Goal: Task Accomplishment & Management: Manage account settings

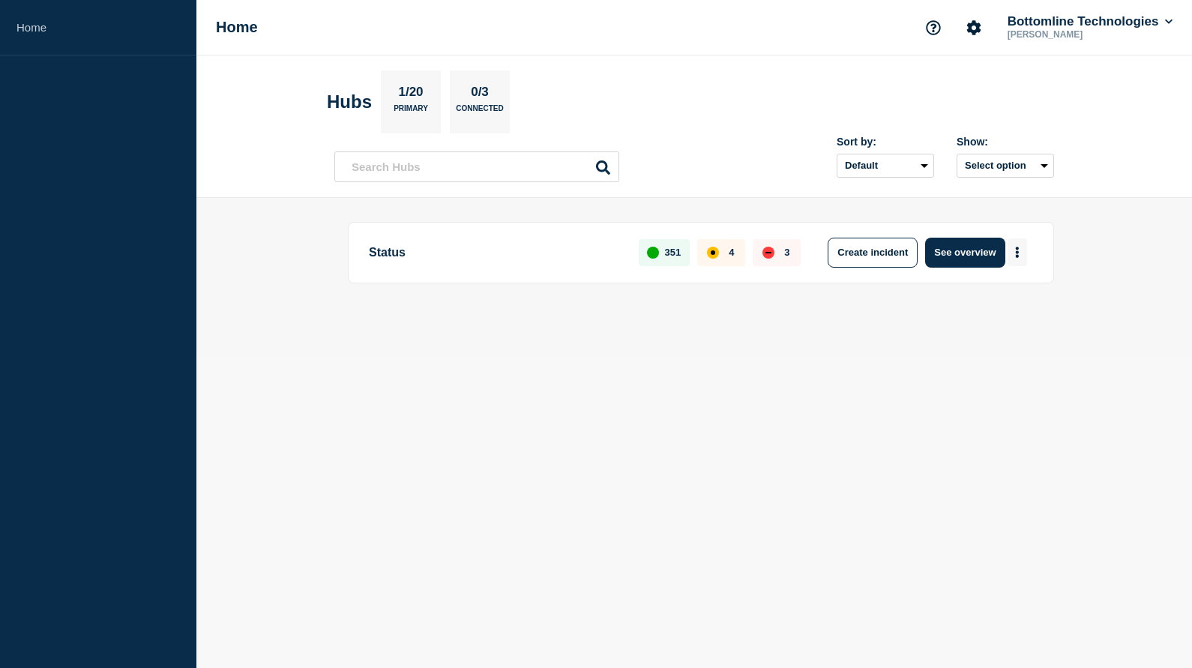
click at [1014, 251] on button "More actions" at bounding box center [1017, 252] width 19 height 28
click at [998, 298] on button "Create maintenance" at bounding box center [1011, 298] width 101 height 13
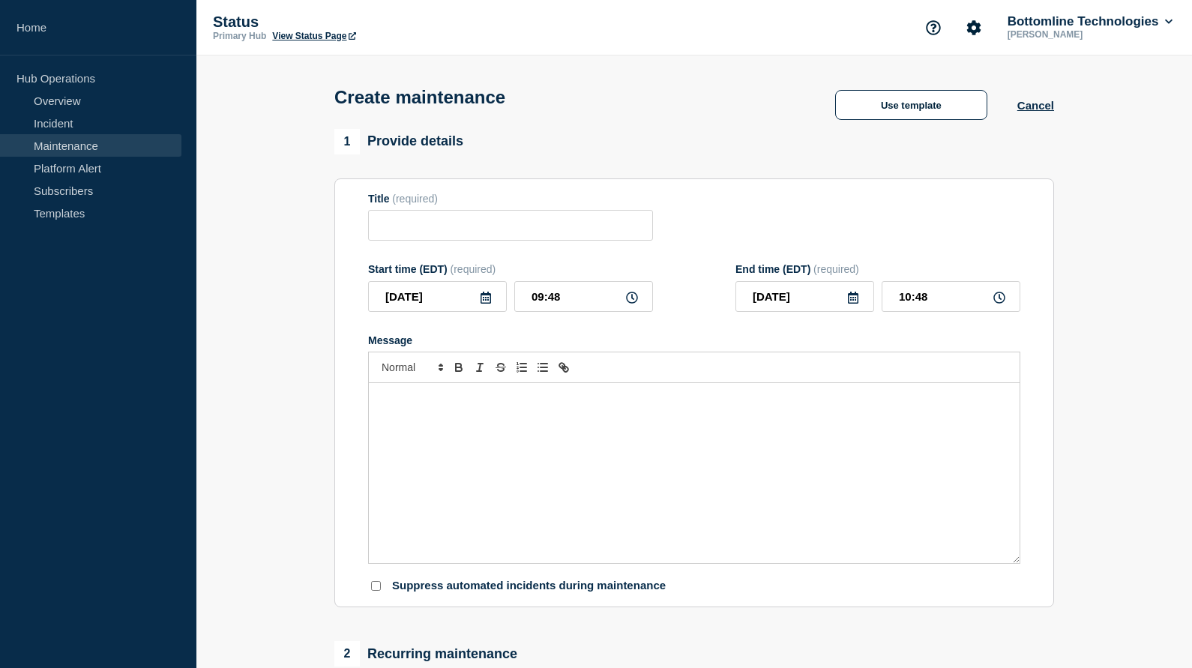
click at [70, 146] on link "Maintenance" at bounding box center [90, 145] width 181 height 22
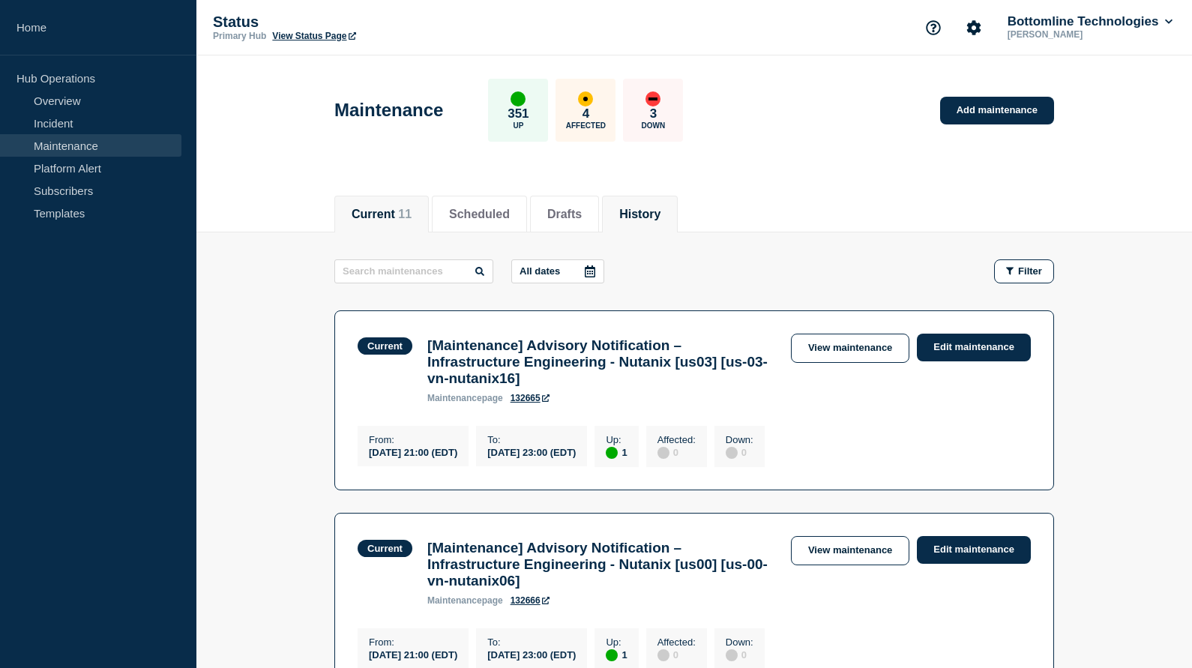
click at [633, 211] on button "History" at bounding box center [639, 214] width 41 height 13
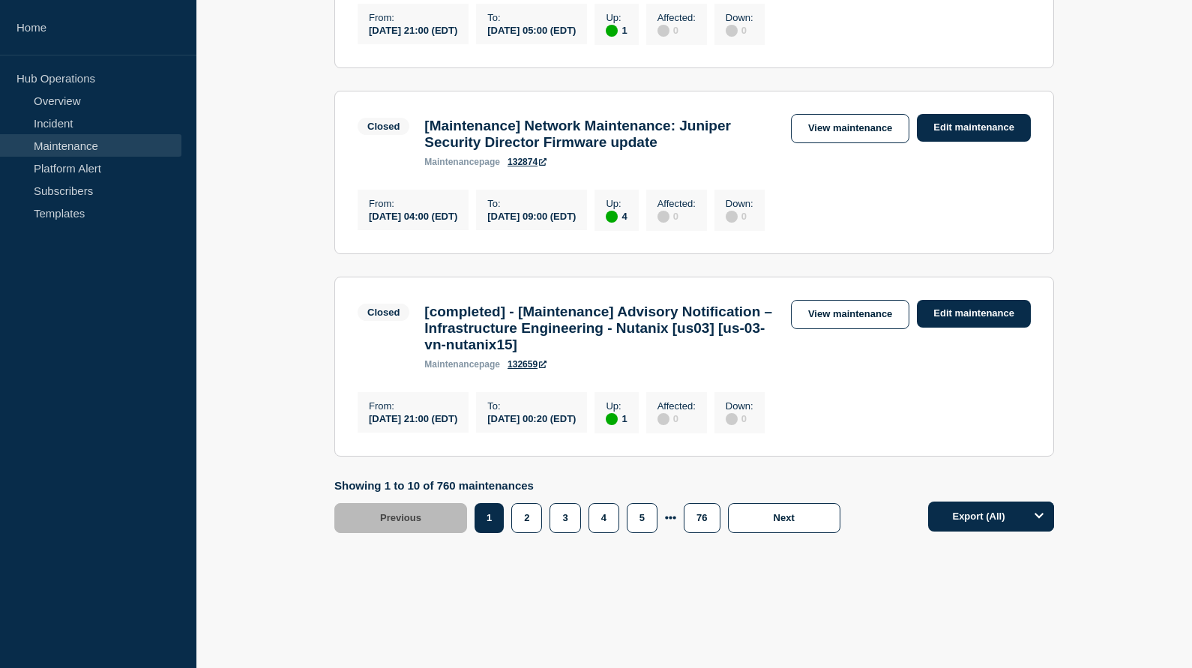
scroll to position [1847, 0]
click at [525, 533] on button "2" at bounding box center [526, 518] width 31 height 30
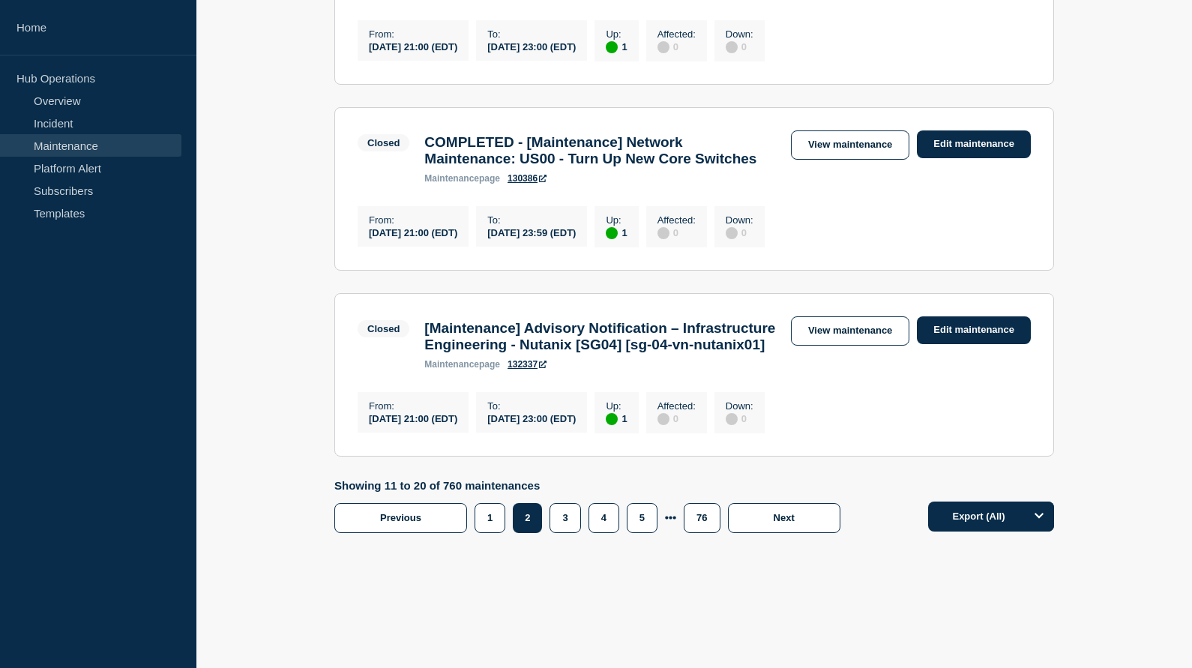
scroll to position [1864, 0]
click at [485, 523] on button "1" at bounding box center [490, 518] width 31 height 30
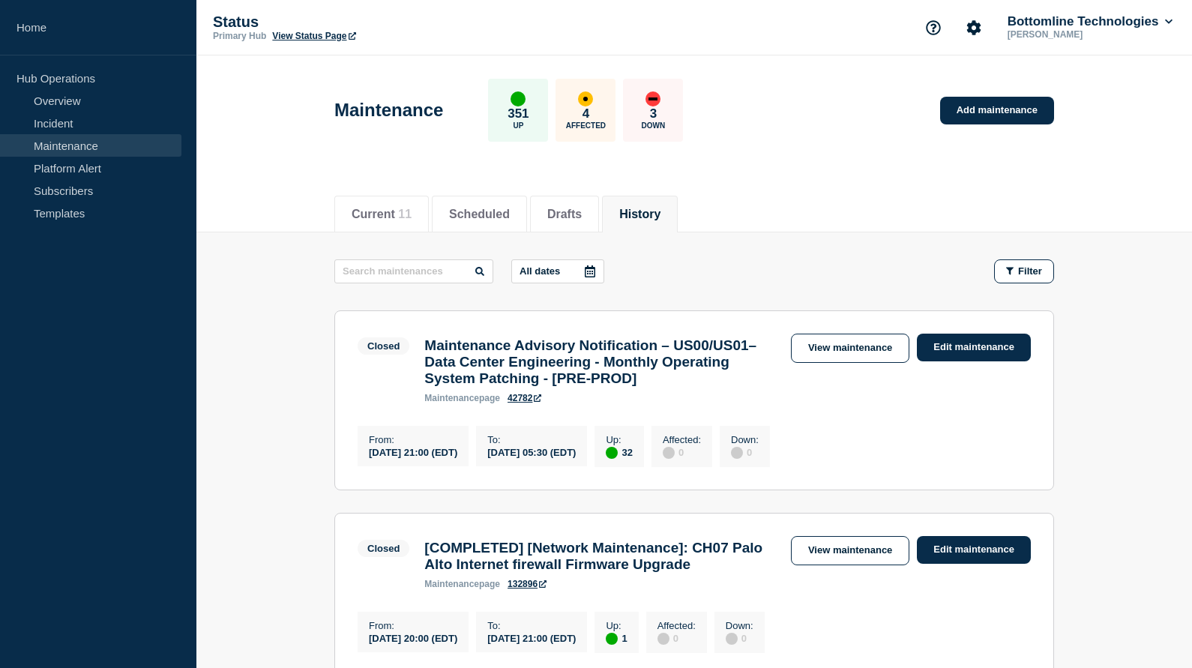
click at [584, 270] on icon at bounding box center [590, 271] width 12 height 12
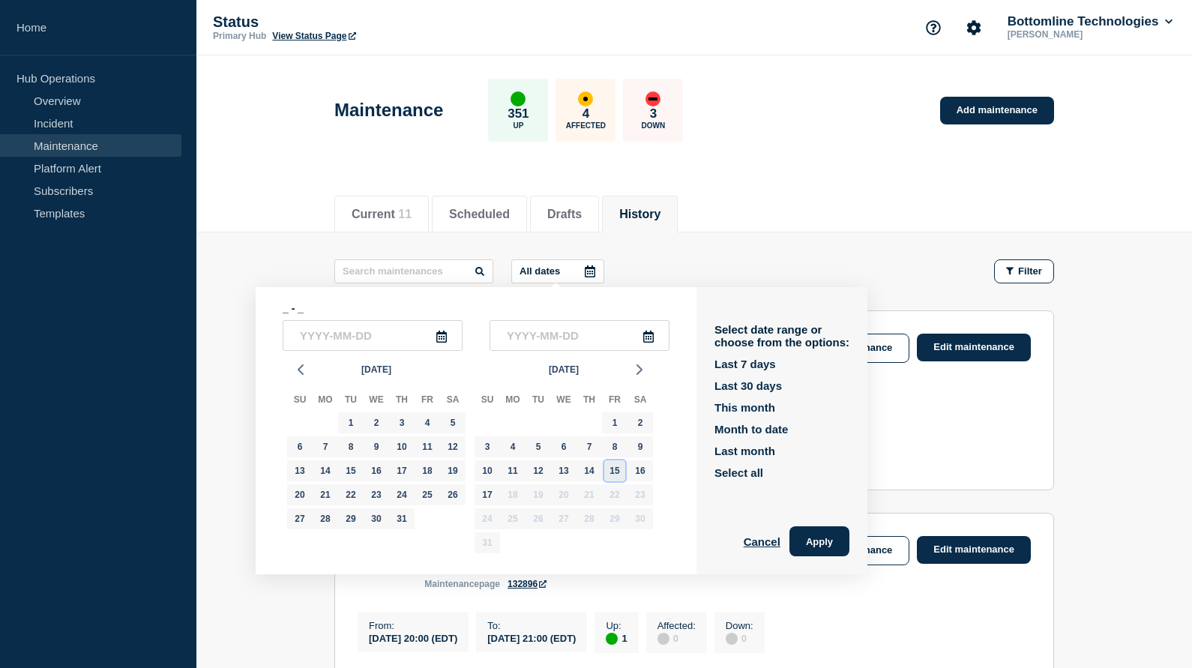
click at [615, 477] on div "15" at bounding box center [614, 470] width 21 height 21
type input "[DATE]"
click at [615, 477] on div "15" at bounding box center [614, 470] width 21 height 21
type input "[DATE]"
click at [802, 549] on button "Apply" at bounding box center [819, 541] width 60 height 30
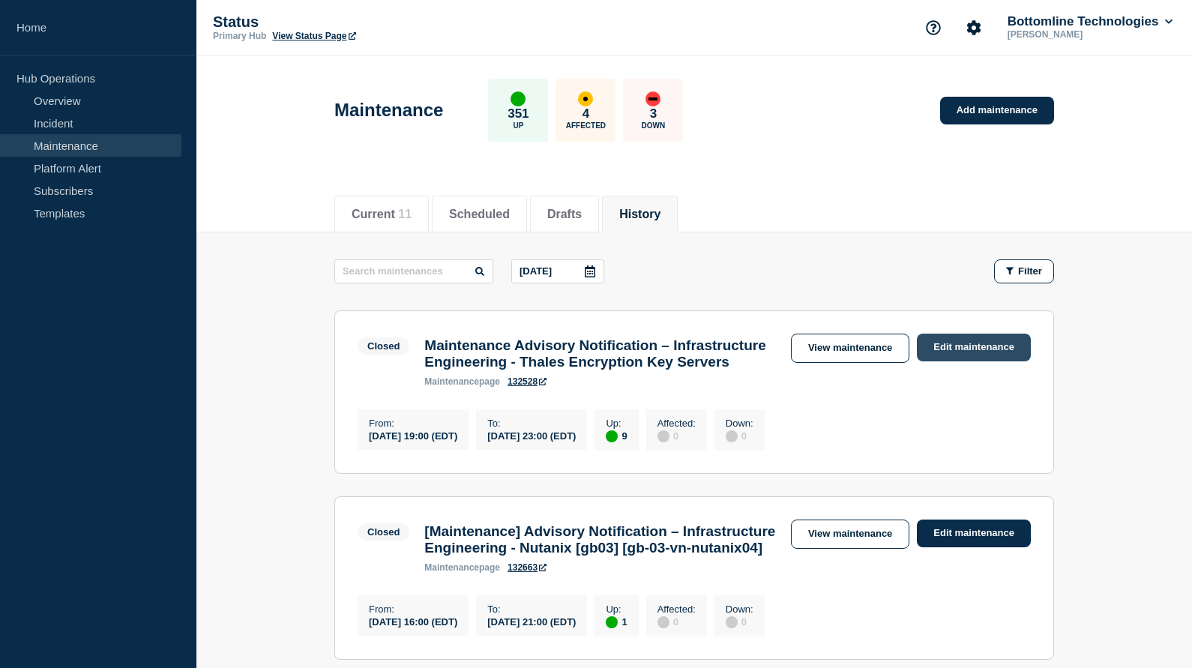
click at [958, 350] on link "Edit maintenance" at bounding box center [974, 348] width 114 height 28
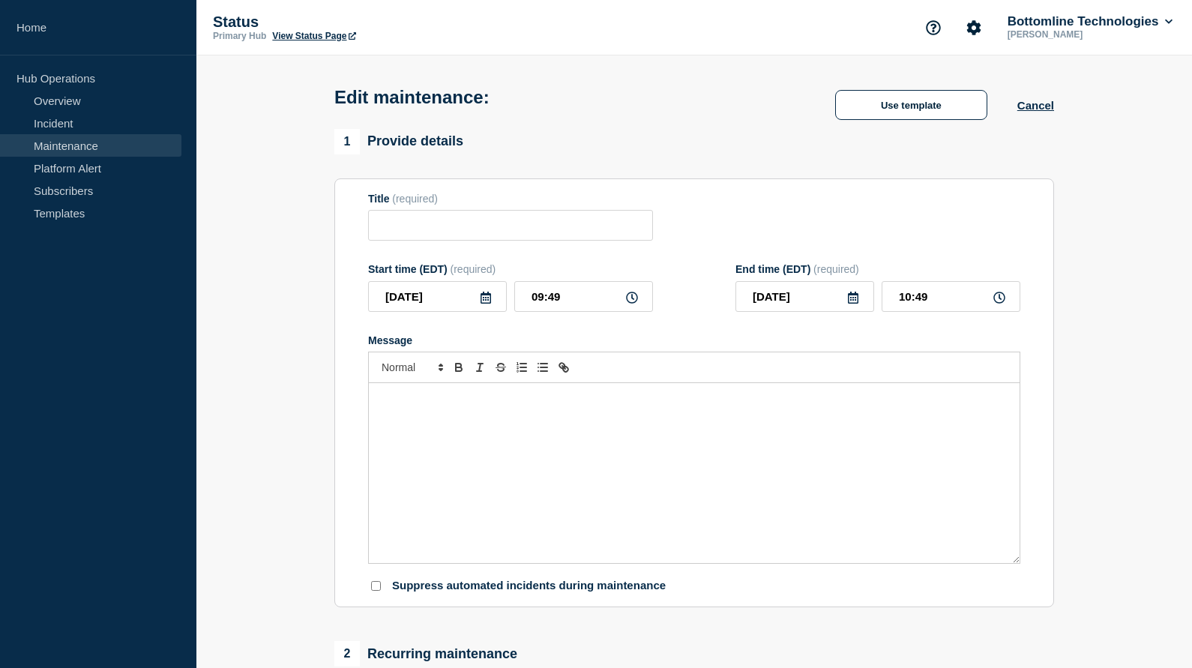
type input "Maintenance Advisory Notification – Infrastructure Engineering - Thales Encrypt…"
type input "[DATE]"
type input "19:00"
type input "[DATE]"
type input "23:00"
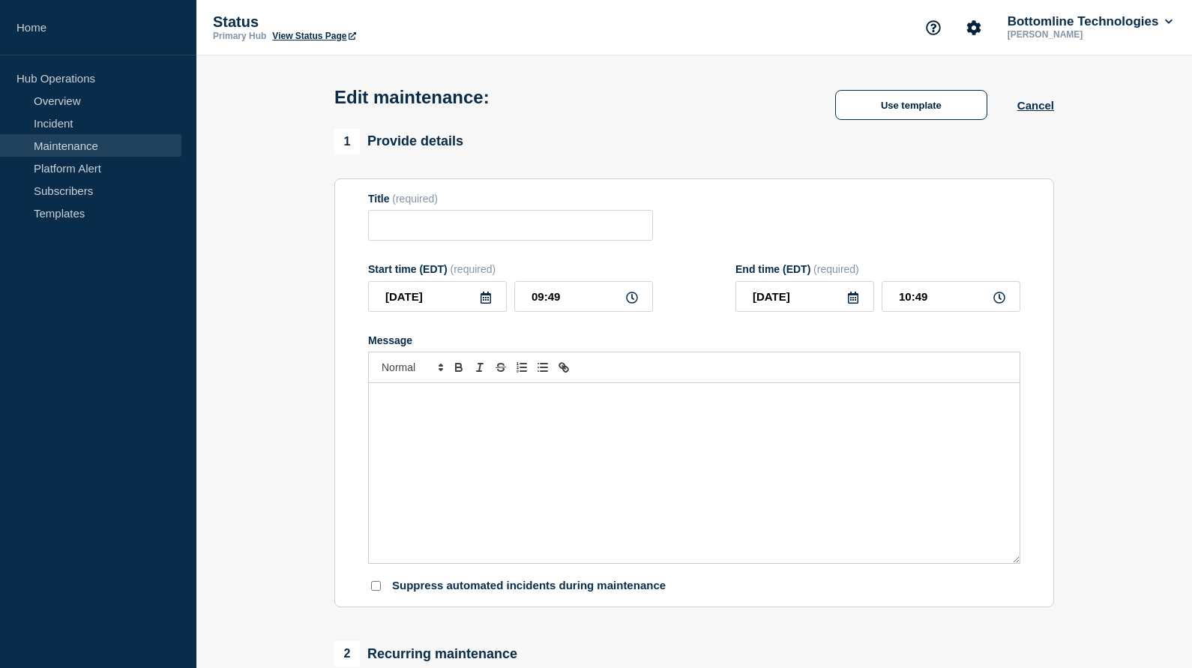
checkbox input "true"
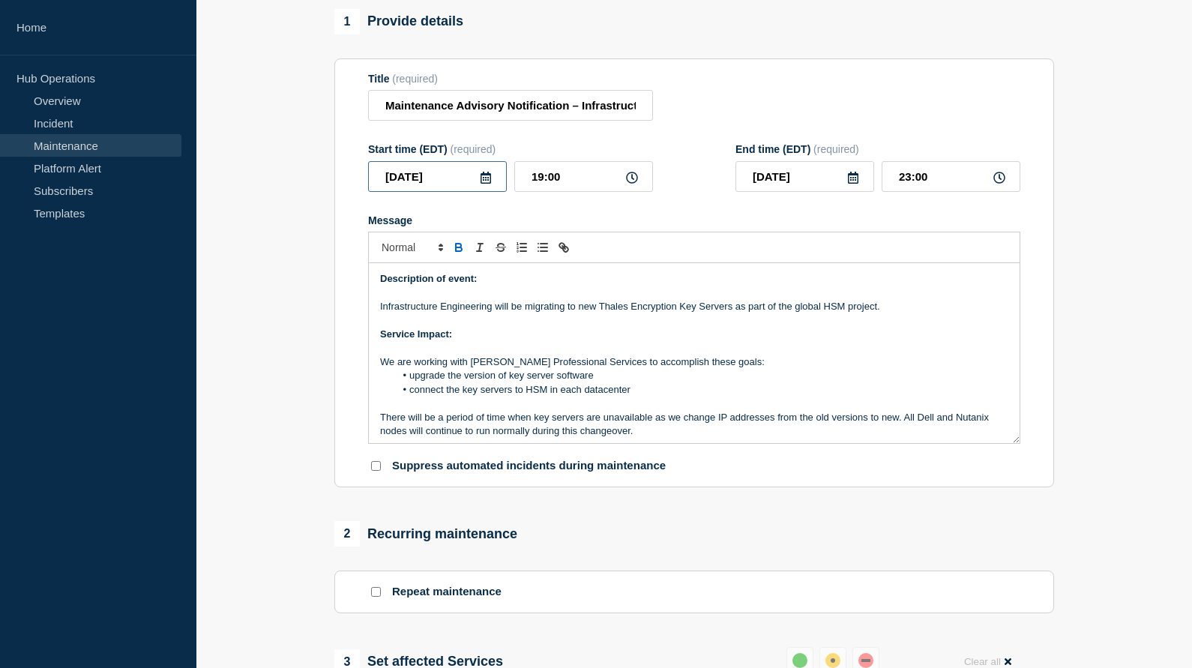
click at [493, 192] on input "[DATE]" at bounding box center [437, 176] width 139 height 31
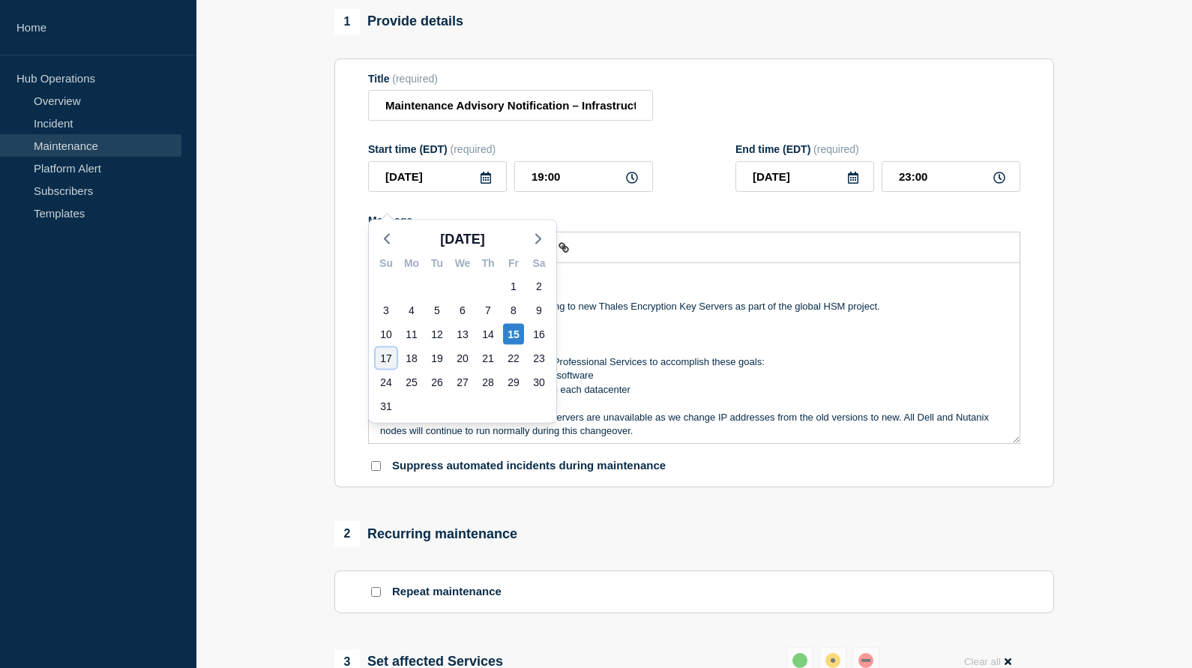
click at [385, 361] on div "17" at bounding box center [386, 358] width 21 height 21
type input "[DATE]"
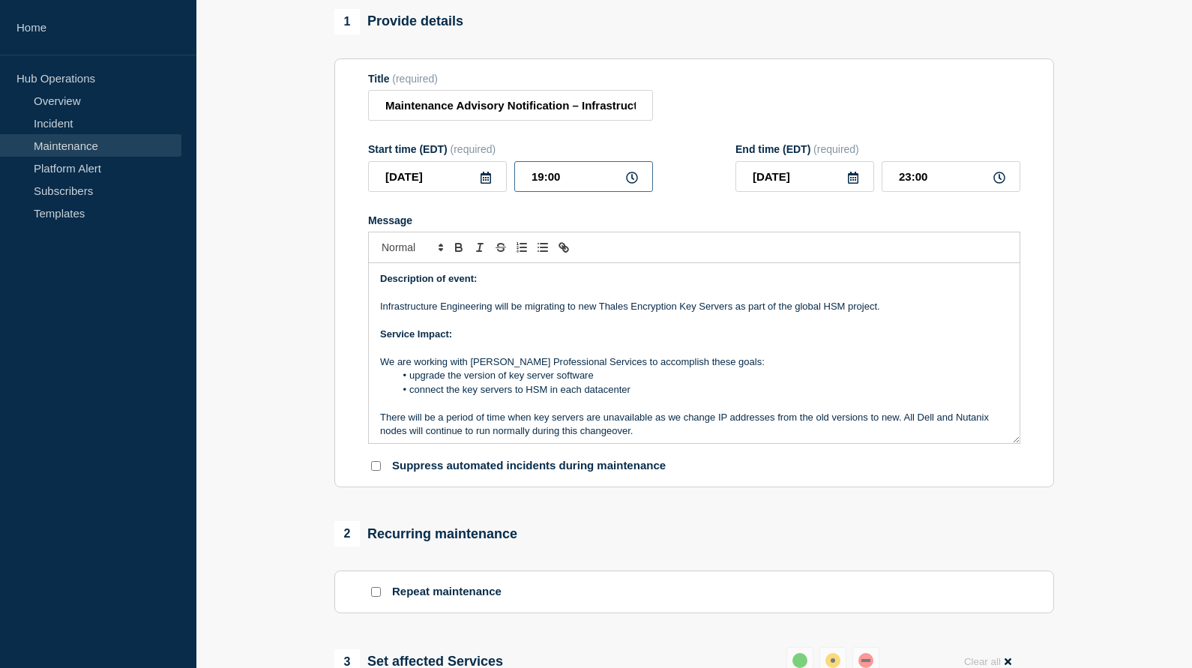
click at [550, 188] on input "19:00" at bounding box center [583, 176] width 139 height 31
type input "12:00"
click at [909, 192] on input "16:00" at bounding box center [951, 176] width 139 height 31
type input "18:00"
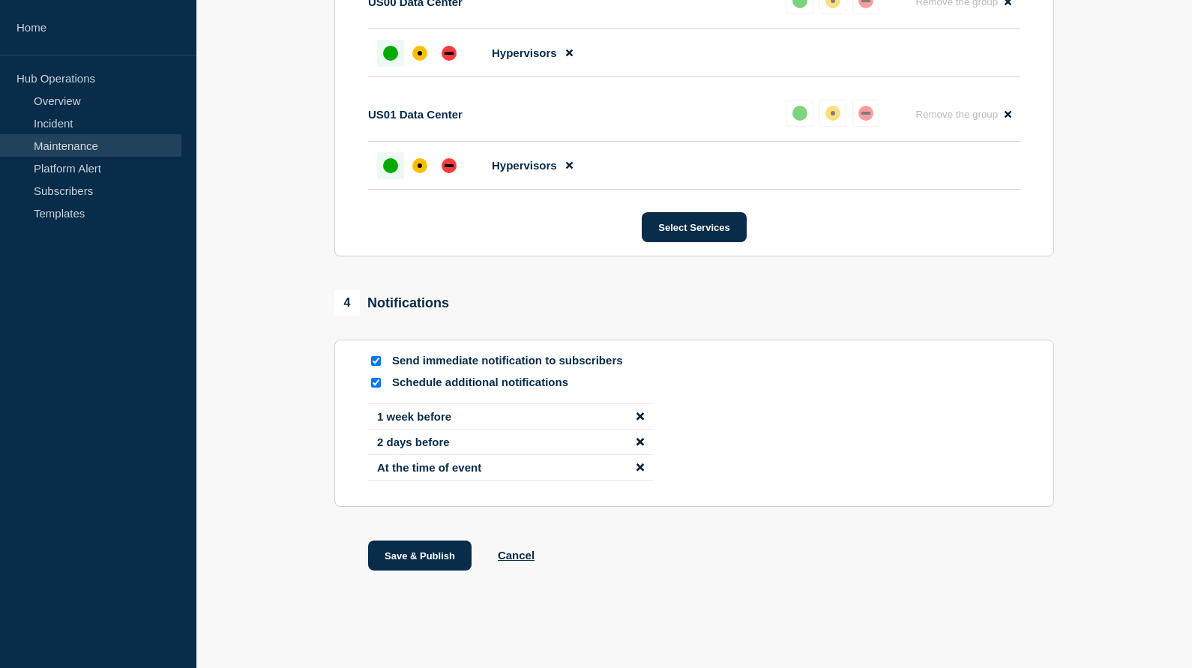
scroll to position [1709, 0]
click at [641, 413] on icon "disable notification 1 week before" at bounding box center [639, 416] width 7 height 11
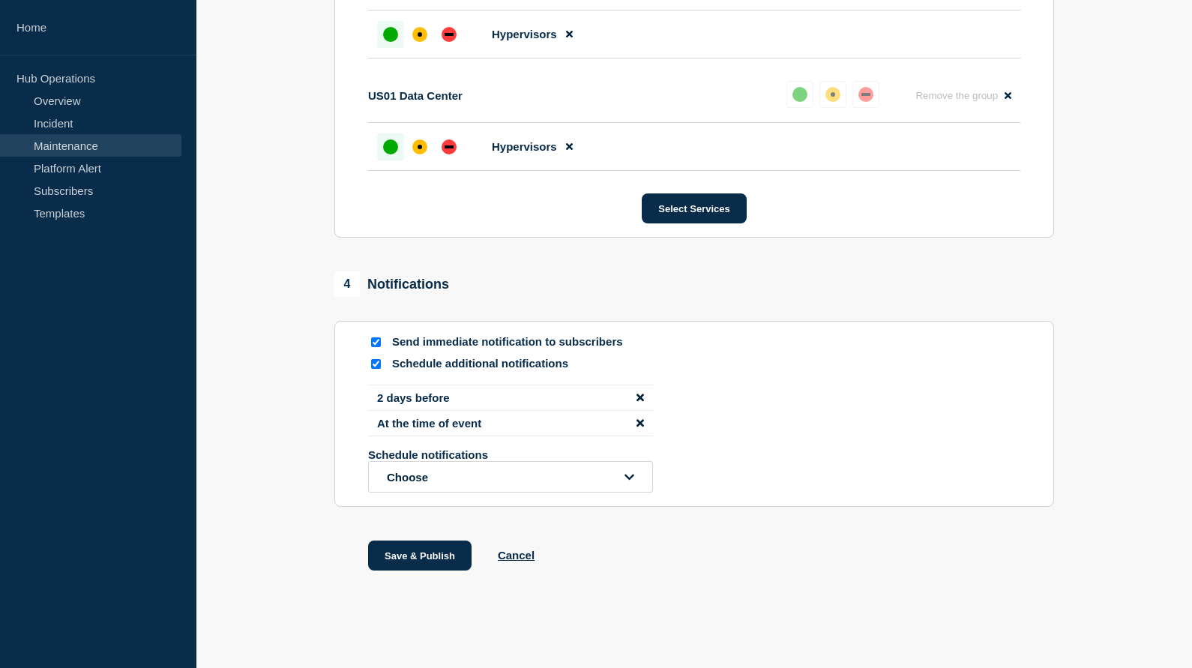
click at [642, 401] on icon "disable notification 2 days before" at bounding box center [639, 397] width 7 height 7
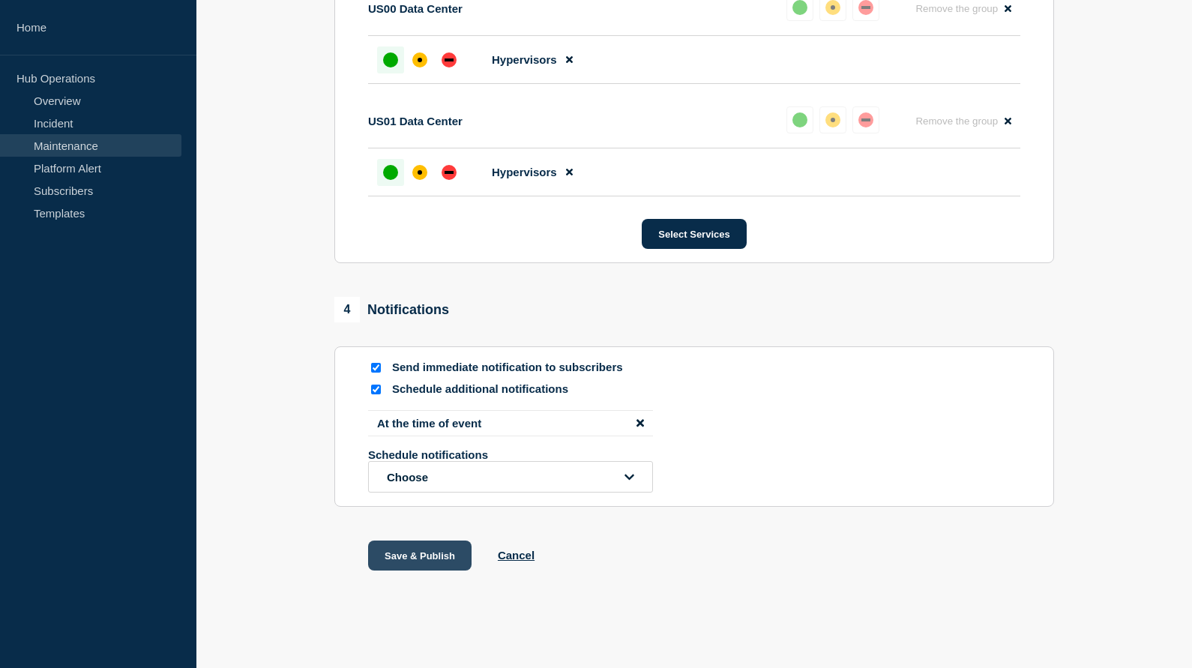
click at [418, 558] on button "Save & Publish" at bounding box center [419, 556] width 103 height 30
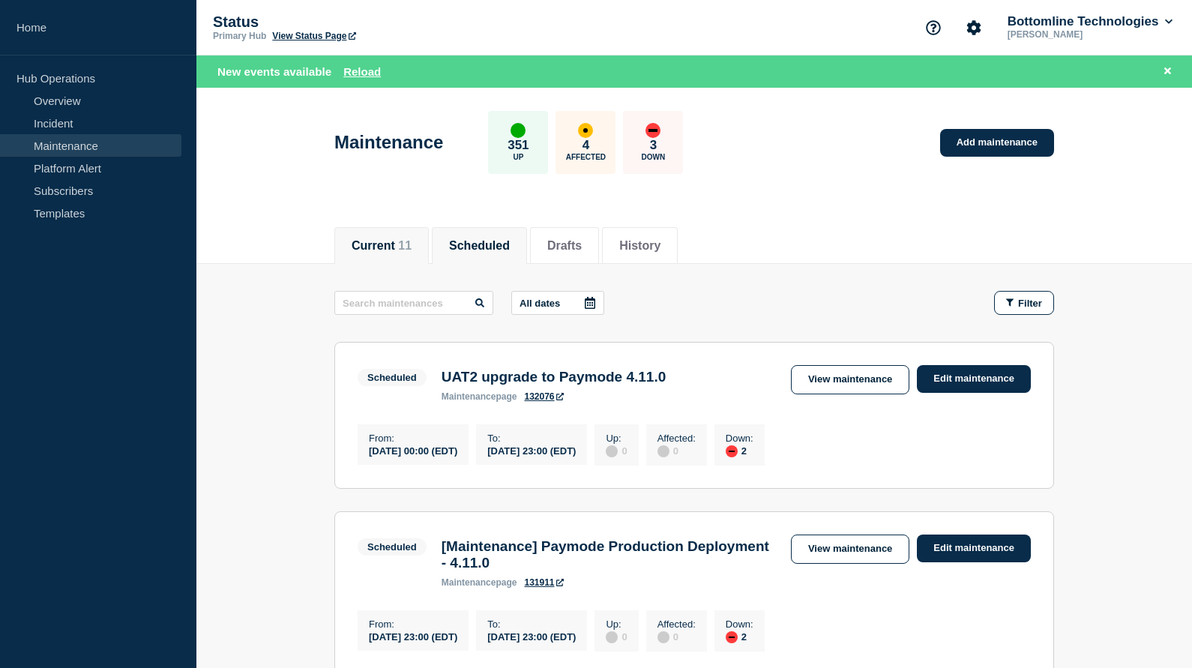
click at [379, 243] on button "Current 11" at bounding box center [382, 245] width 60 height 13
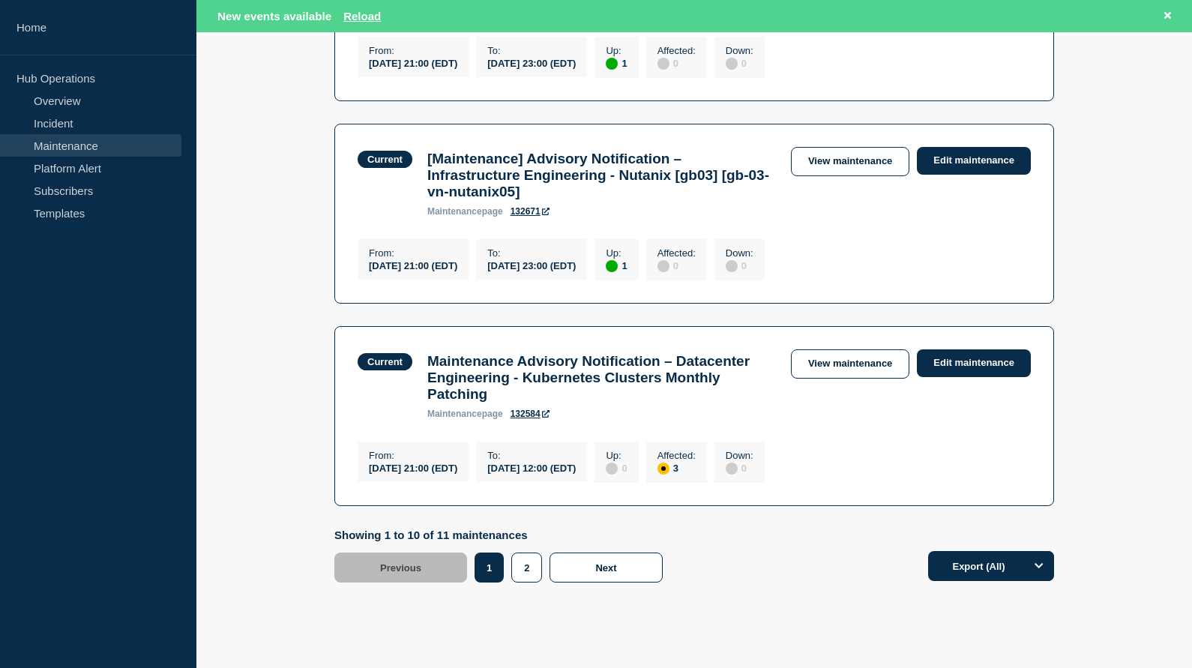
scroll to position [1837, 0]
click at [526, 553] on button "2" at bounding box center [526, 568] width 31 height 30
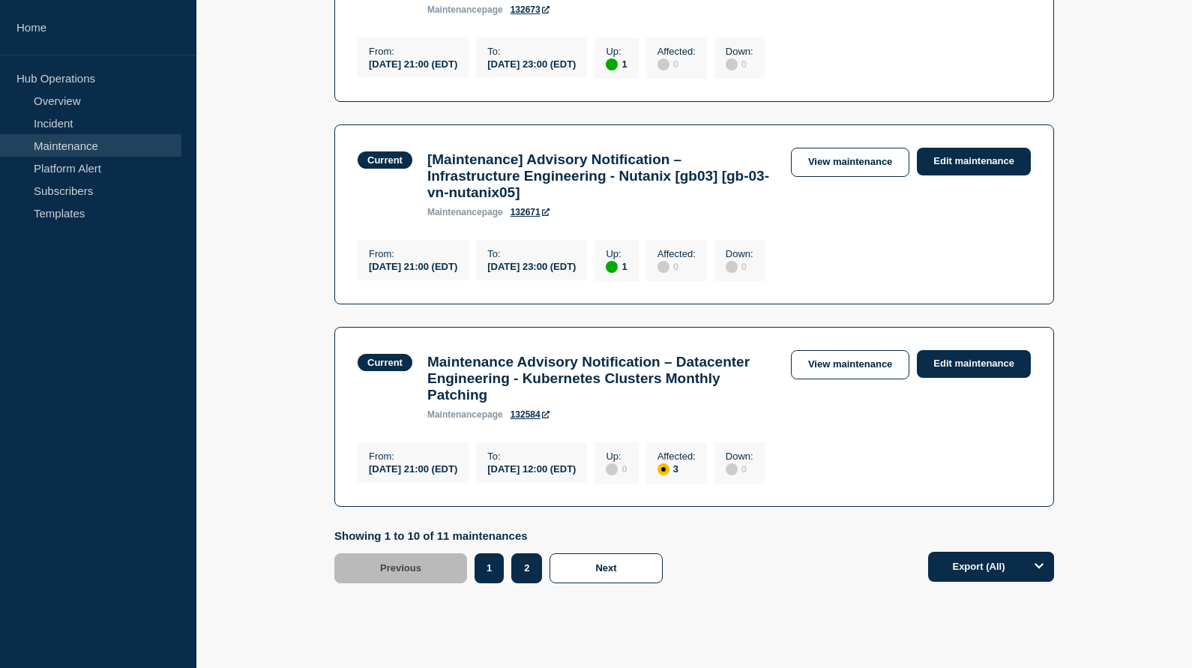
scroll to position [31, 0]
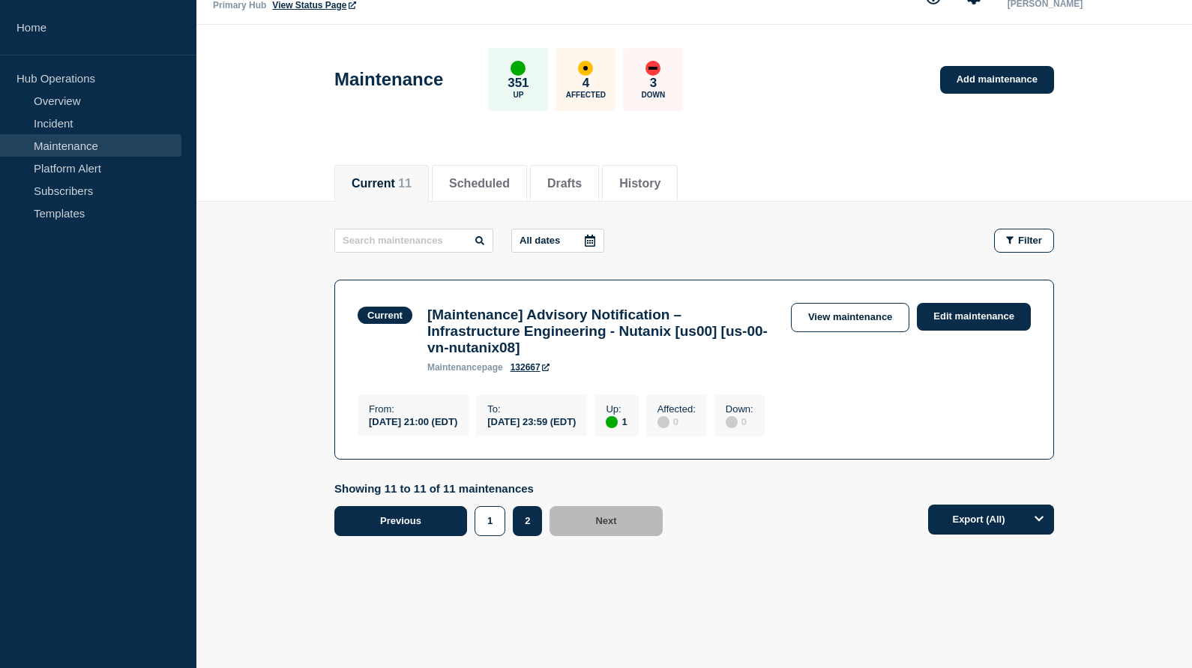
click at [412, 523] on span "Previous" at bounding box center [400, 520] width 41 height 11
